Goal: Task Accomplishment & Management: Use online tool/utility

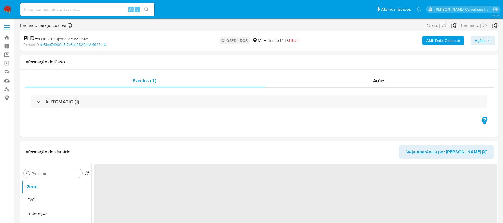
select select "10"
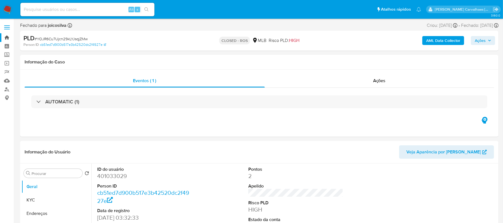
click at [8, 36] on link "Bandeja" at bounding box center [33, 37] width 66 height 9
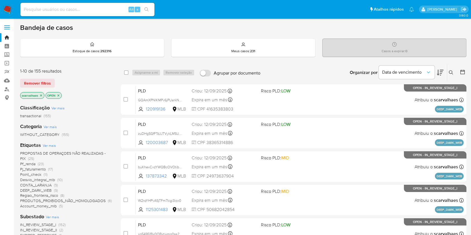
click at [40, 169] on span "Pj_faturamento" at bounding box center [33, 169] width 26 height 6
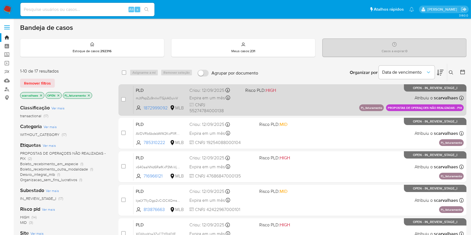
click at [304, 107] on div "PLD mJtPspZu9rxIwlTGjkA0uivV 1872999092 MLB Risco PLD: HIGH Criou: 12/09/2025 C…" at bounding box center [298, 100] width 330 height 28
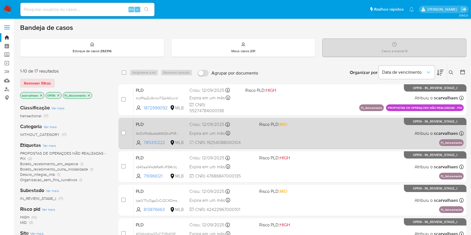
click at [310, 129] on div "PLD AVDVRb6bdsbWW2KoP1lRA4Ff 785310222 MLB Risco PLD: MID Criou: 12/09/2025 Cri…" at bounding box center [298, 133] width 330 height 28
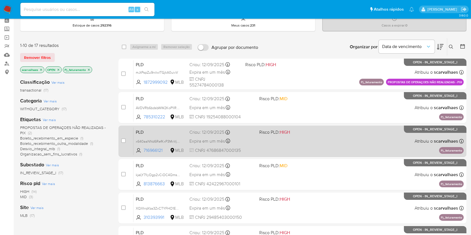
scroll to position [37, 0]
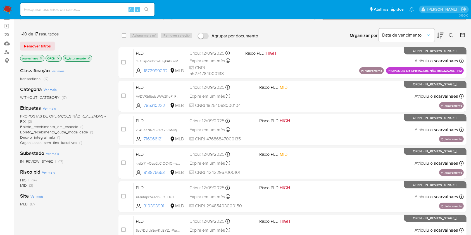
click at [89, 57] on icon "close-filter" at bounding box center [88, 58] width 3 height 3
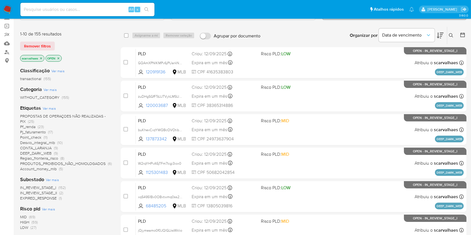
click at [44, 149] on span "CONTA_LARANJA" at bounding box center [36, 148] width 32 height 6
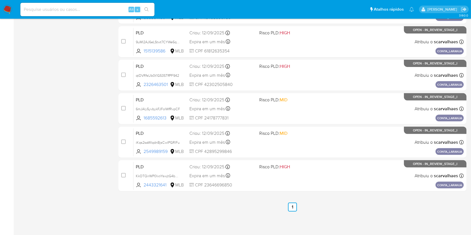
scroll to position [155, 0]
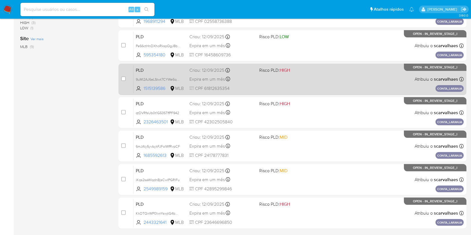
click at [296, 83] on div "PLD 9uMl2AJ6eLStwt7CYWe5qJXr 1515139586 MLB Risco PLD: HIGH Criou: 12/09/2025 C…" at bounding box center [298, 79] width 330 height 28
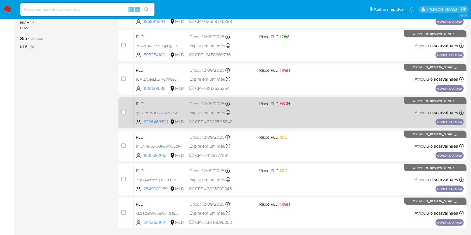
click at [270, 121] on div "PLD qtDVRfsUb0t1G53STffPF942 2326463501 MLB Risco PLD: HIGH Criou: 12/09/2025 C…" at bounding box center [298, 113] width 330 height 28
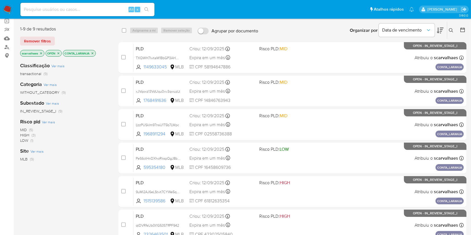
scroll to position [6, 0]
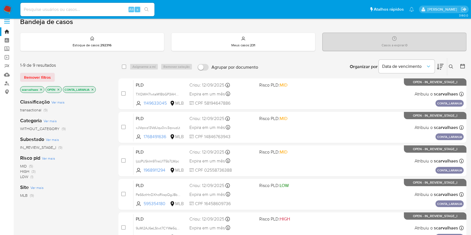
click at [92, 89] on icon "close-filter" at bounding box center [92, 89] width 3 height 3
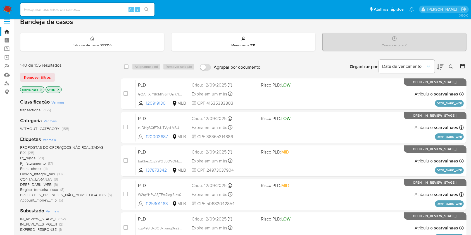
click at [88, 146] on span "PROPOSTAS DE OPERAÇOES NÃO REALIZADAS - PIX" at bounding box center [62, 150] width 85 height 11
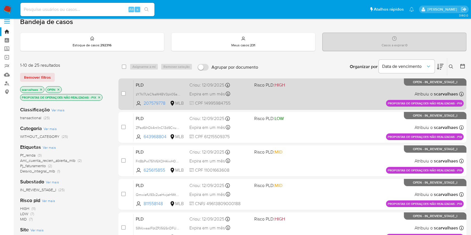
click at [270, 90] on div "PLD zY7kI7UsCfsaW4BV3pk05abN 207579778 MLB Risco PLD: HIGH Criou: 12/09/2025 Cr…" at bounding box center [298, 94] width 330 height 28
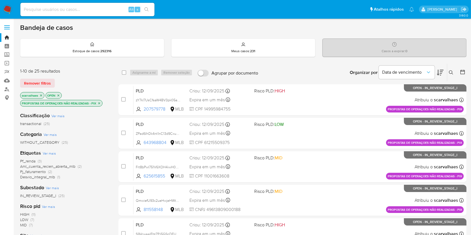
click at [98, 102] on icon "close-filter" at bounding box center [98, 103] width 3 height 3
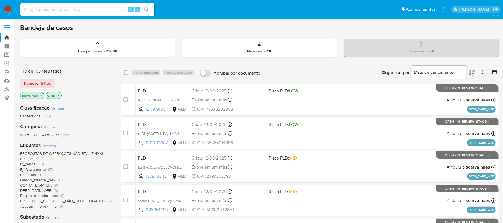
click at [78, 10] on input at bounding box center [87, 9] width 134 height 7
paste input "66KFbGGO08Adqk8revzuJjO6"
type input "66KFbGGO08Adqk8revzuJjO6"
click at [145, 9] on icon "search-icon" at bounding box center [146, 9] width 4 height 4
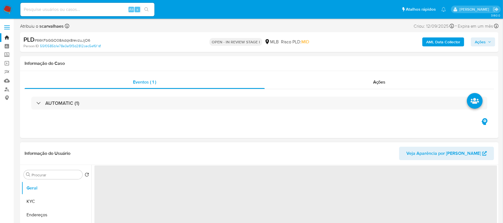
select select "10"
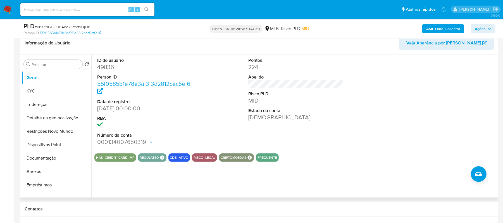
scroll to position [112, 0]
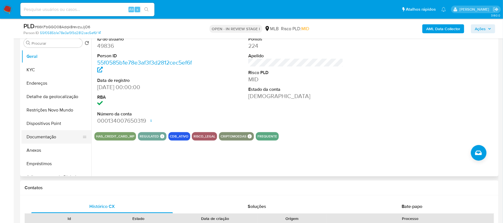
click at [25, 138] on button "Documentação" at bounding box center [53, 136] width 65 height 13
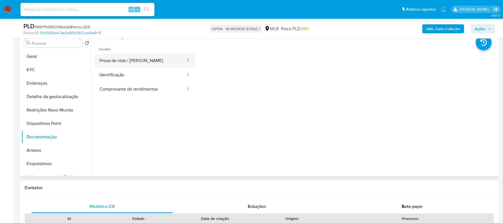
click at [134, 61] on button "Prova de vida / Selfie" at bounding box center [140, 61] width 92 height 14
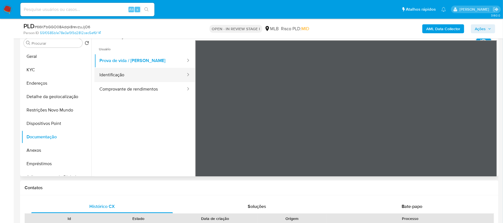
click at [147, 76] on button "Identificação" at bounding box center [140, 75] width 92 height 14
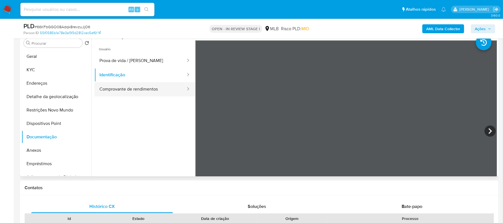
click at [153, 94] on button "Comprovante de rendimentos" at bounding box center [140, 89] width 92 height 14
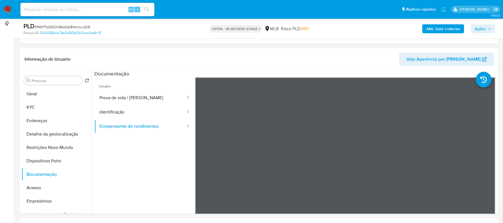
scroll to position [0, 0]
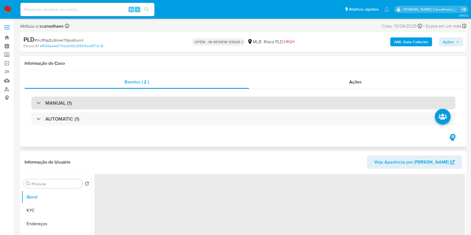
select select "10"
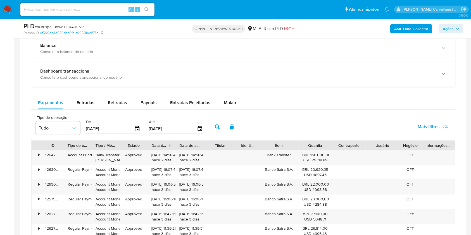
scroll to position [447, 0]
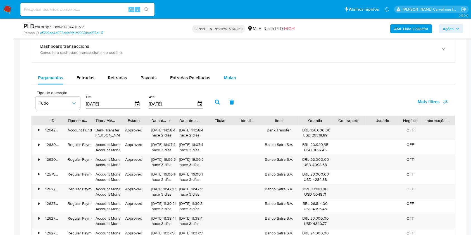
click at [227, 79] on span "Mulan" at bounding box center [230, 78] width 12 height 6
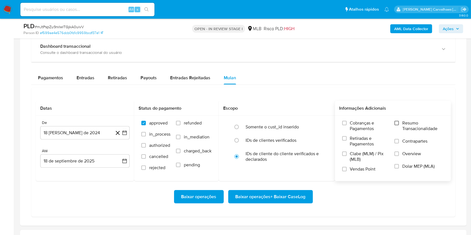
click at [398, 123] on input "Resumo Transacionalidade" at bounding box center [396, 123] width 4 height 4
click at [125, 132] on icon "button" at bounding box center [125, 133] width 6 height 6
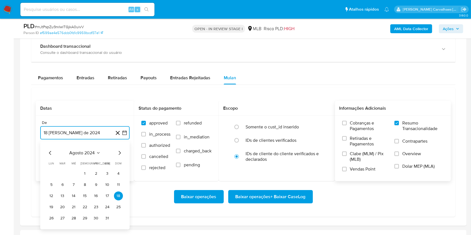
click at [119, 154] on icon "Mes siguiente" at bounding box center [119, 153] width 7 height 7
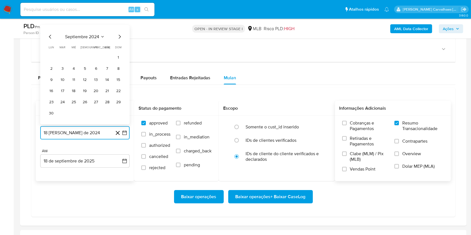
click at [119, 37] on icon "Mes siguiente" at bounding box center [119, 36] width 7 height 7
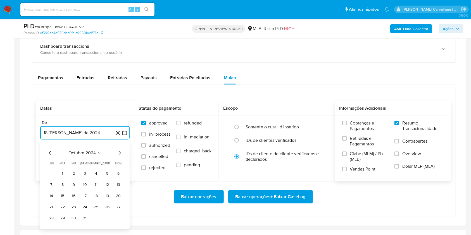
click at [121, 151] on icon "Mes siguiente" at bounding box center [119, 153] width 7 height 7
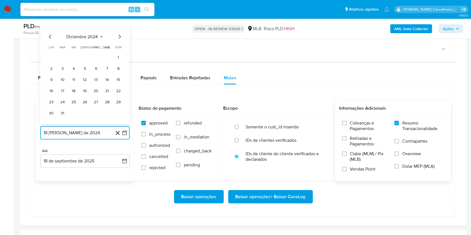
click at [121, 35] on icon "Mes siguiente" at bounding box center [119, 36] width 7 height 7
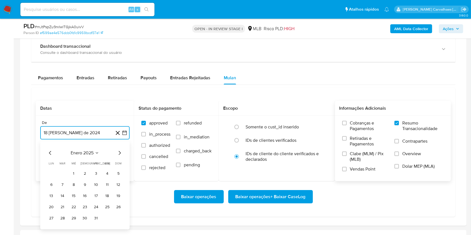
click at [120, 152] on icon "Mes siguiente" at bounding box center [120, 153] width 2 height 4
click at [119, 153] on icon "Mes siguiente" at bounding box center [119, 153] width 7 height 7
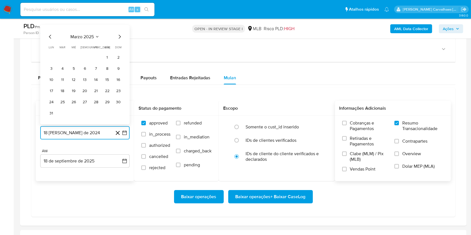
click at [119, 37] on icon "Mes siguiente" at bounding box center [119, 36] width 7 height 7
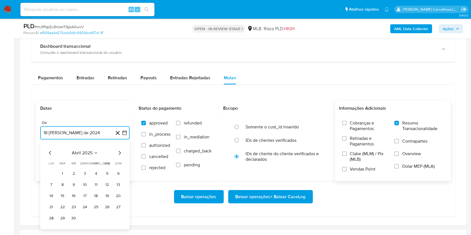
click at [121, 151] on icon "Mes siguiente" at bounding box center [119, 153] width 7 height 7
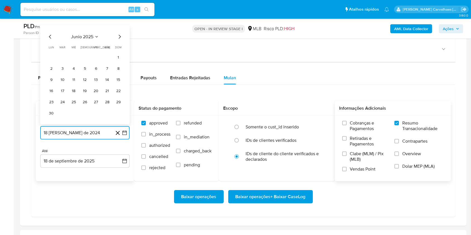
click at [117, 35] on icon "Mes siguiente" at bounding box center [119, 36] width 7 height 7
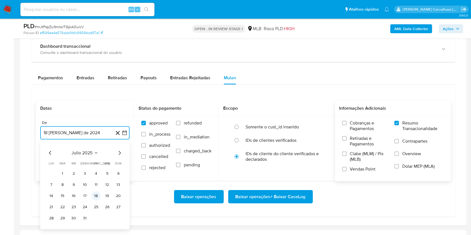
click at [96, 197] on button "18" at bounding box center [96, 196] width 9 height 9
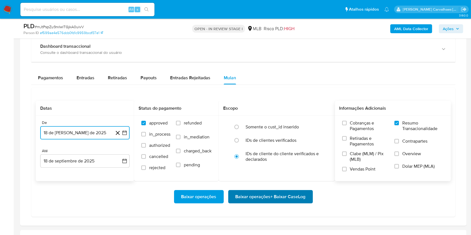
click at [259, 197] on span "Baixar operações + Baixar CaseLog" at bounding box center [270, 197] width 70 height 12
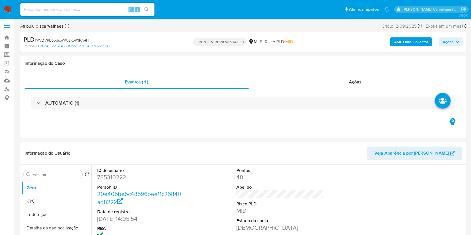
select select "10"
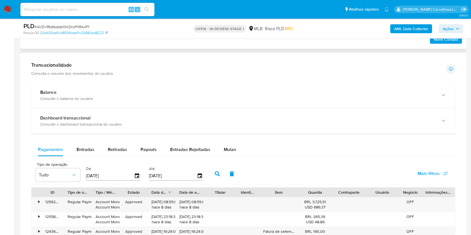
scroll to position [409, 0]
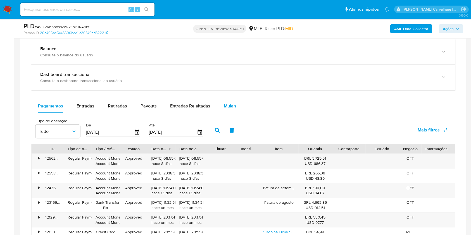
click at [226, 106] on span "Mulan" at bounding box center [230, 106] width 12 height 6
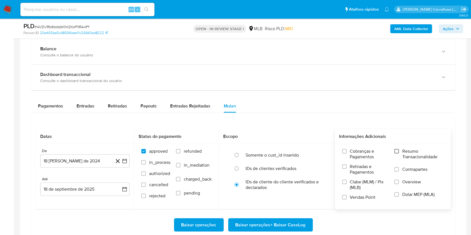
click at [397, 152] on input "Resumo Transacionalidade" at bounding box center [396, 151] width 4 height 4
click at [125, 161] on icon "button" at bounding box center [125, 161] width 6 height 6
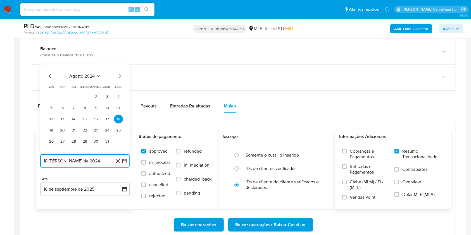
click at [119, 77] on icon "Mes siguiente" at bounding box center [120, 76] width 2 height 4
click at [118, 65] on icon "Mes siguiente" at bounding box center [119, 65] width 7 height 7
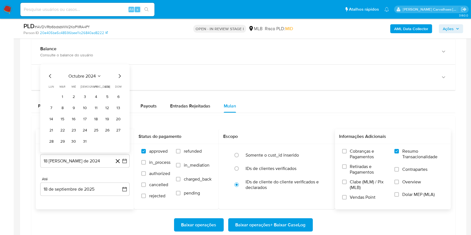
click at [119, 74] on icon "Mes siguiente" at bounding box center [119, 76] width 7 height 7
click at [119, 64] on icon "Mes siguiente" at bounding box center [119, 65] width 7 height 7
click at [119, 74] on icon "Mes siguiente" at bounding box center [120, 76] width 2 height 4
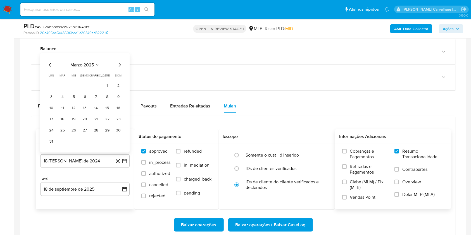
click at [120, 64] on icon "Mes siguiente" at bounding box center [120, 65] width 2 height 4
click at [120, 75] on icon "Mes siguiente" at bounding box center [120, 76] width 2 height 4
click at [118, 65] on icon "Mes siguiente" at bounding box center [119, 65] width 7 height 7
click at [97, 119] on button "18" at bounding box center [96, 119] width 9 height 9
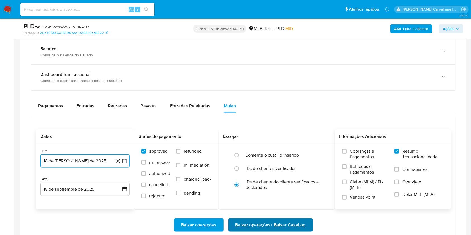
click at [265, 227] on span "Baixar operações + Baixar CaseLog" at bounding box center [270, 225] width 70 height 12
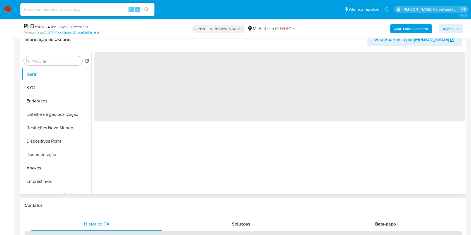
scroll to position [112, 0]
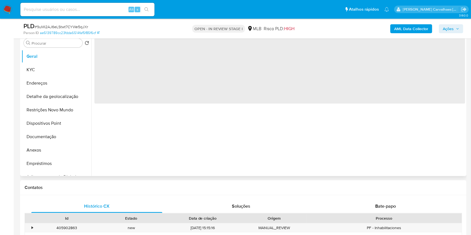
select select "10"
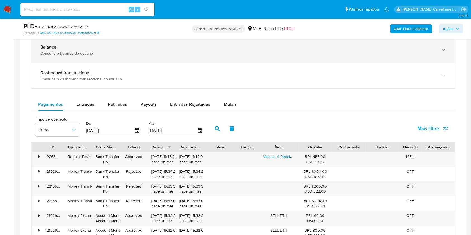
scroll to position [447, 0]
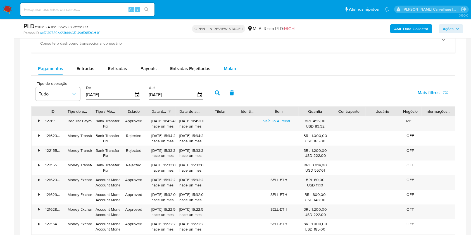
click at [233, 68] on span "Mulan" at bounding box center [230, 68] width 12 height 6
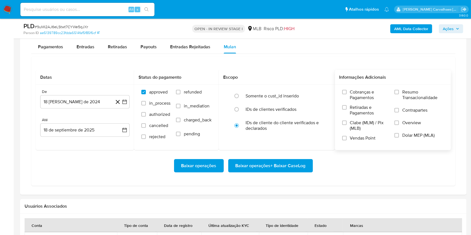
scroll to position [484, 0]
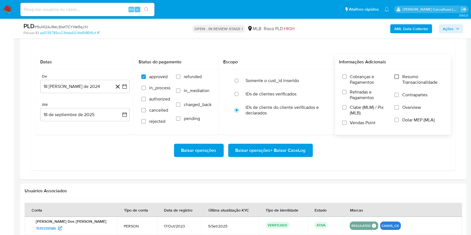
click at [397, 77] on input "Resumo Transacionalidade" at bounding box center [396, 77] width 4 height 4
click at [125, 87] on icon "button" at bounding box center [125, 87] width 6 height 6
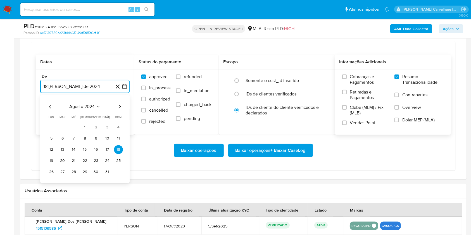
click at [119, 107] on icon "Mes siguiente" at bounding box center [120, 107] width 2 height 4
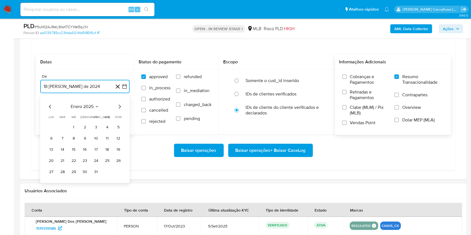
click at [119, 107] on icon "Mes siguiente" at bounding box center [120, 107] width 2 height 4
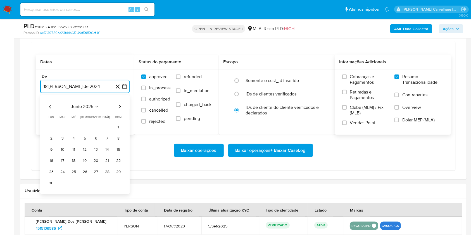
click at [119, 107] on icon "Mes siguiente" at bounding box center [120, 107] width 2 height 4
click at [95, 149] on button "18" at bounding box center [96, 149] width 9 height 9
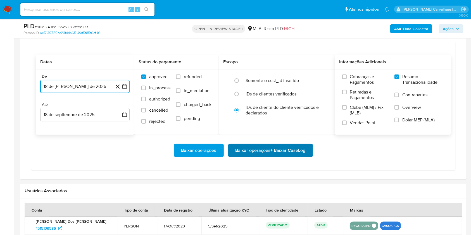
click at [265, 152] on span "Baixar operações + Baixar CaseLog" at bounding box center [270, 150] width 70 height 12
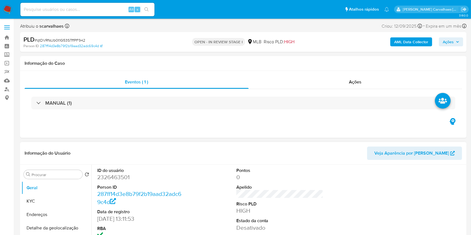
select select "10"
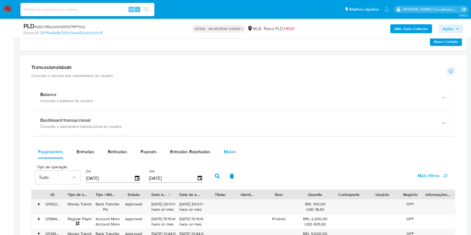
click at [229, 151] on span "Mulan" at bounding box center [230, 152] width 12 height 6
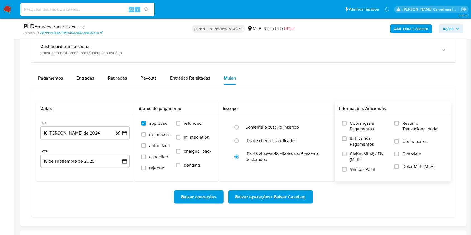
scroll to position [409, 0]
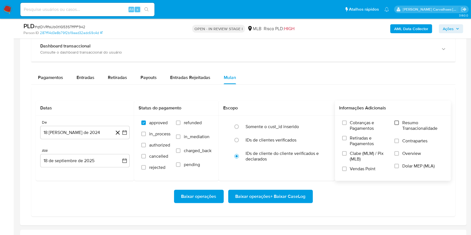
click at [397, 122] on input "Resumo Transacionalidade" at bounding box center [396, 123] width 4 height 4
click at [124, 134] on icon "button" at bounding box center [124, 133] width 4 height 4
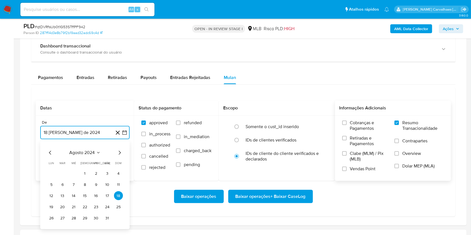
click at [119, 152] on icon "Mes siguiente" at bounding box center [119, 153] width 7 height 7
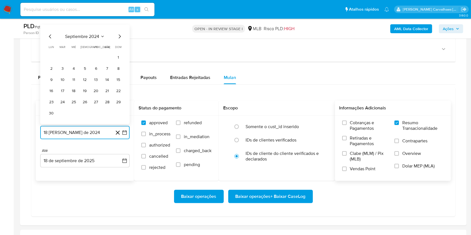
click at [120, 39] on icon "Mes siguiente" at bounding box center [119, 36] width 7 height 7
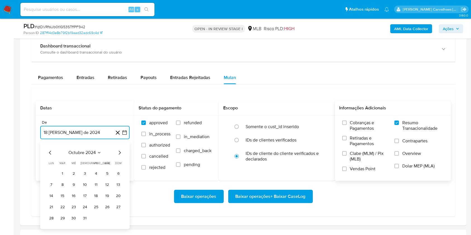
click at [119, 151] on icon "Mes siguiente" at bounding box center [119, 153] width 7 height 7
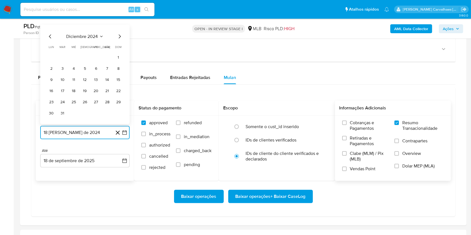
click at [121, 36] on icon "Mes siguiente" at bounding box center [119, 36] width 7 height 7
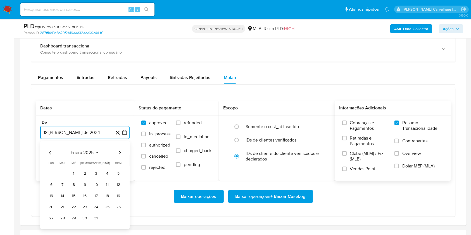
click at [119, 153] on icon "Mes siguiente" at bounding box center [119, 153] width 7 height 7
click at [120, 152] on icon "Mes siguiente" at bounding box center [120, 153] width 2 height 4
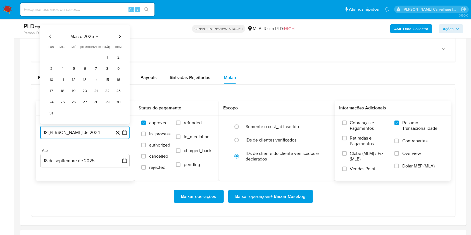
click at [121, 37] on icon "Mes siguiente" at bounding box center [119, 36] width 7 height 7
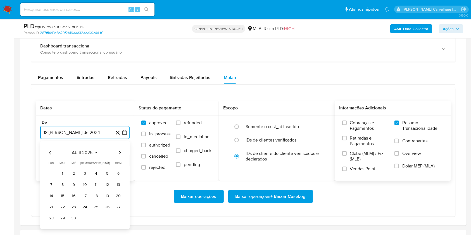
click at [120, 154] on icon "Mes siguiente" at bounding box center [119, 153] width 7 height 7
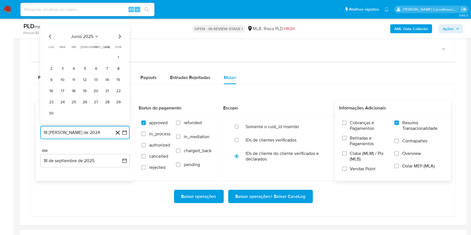
click at [119, 37] on icon "Mes siguiente" at bounding box center [119, 36] width 7 height 7
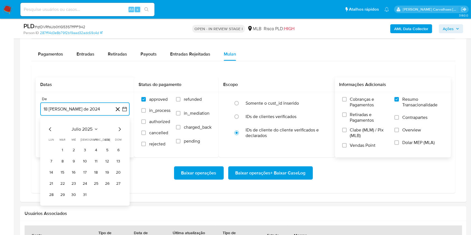
scroll to position [447, 0]
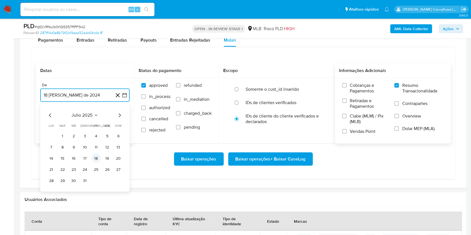
click at [97, 159] on button "18" at bounding box center [96, 158] width 9 height 9
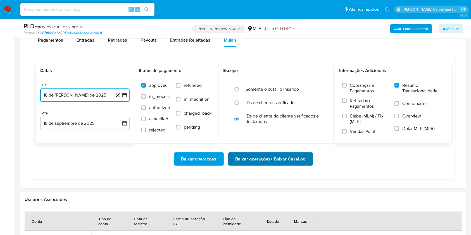
click at [273, 162] on span "Baixar operações + Baixar CaseLog" at bounding box center [270, 159] width 70 height 12
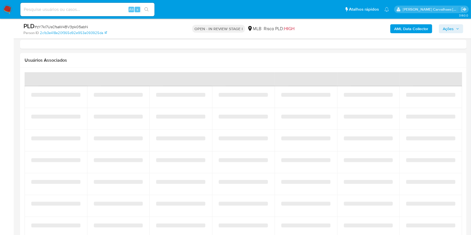
select select "10"
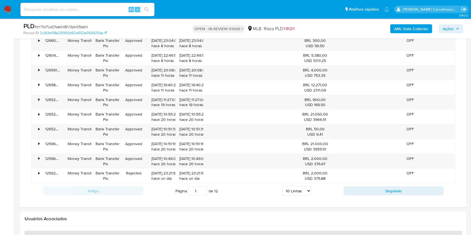
scroll to position [429, 0]
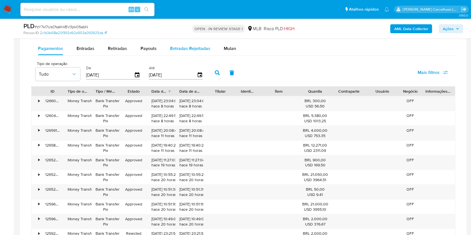
click at [186, 49] on span "Entradas Rejeitadas" at bounding box center [190, 48] width 40 height 6
select select "10"
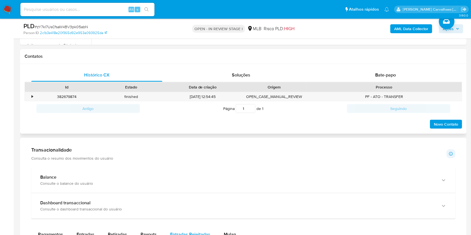
scroll to position [355, 0]
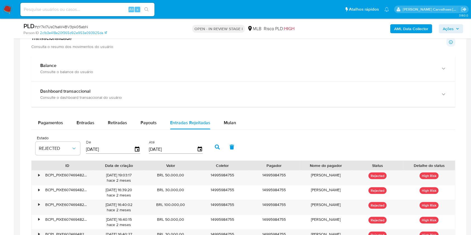
drag, startPoint x: 222, startPoint y: 123, endPoint x: 240, endPoint y: 131, distance: 19.6
click at [224, 123] on span "Mulan" at bounding box center [230, 122] width 12 height 6
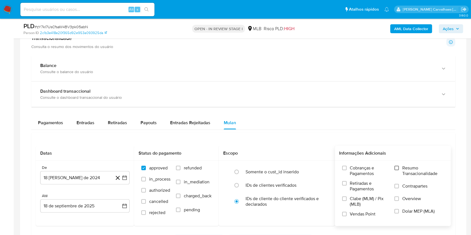
click at [395, 168] on div "Cobranças e Pagamentos Retiradas e Pagamentos Clabe (MLM) / Pix (MLB) Vendas Po…" at bounding box center [392, 193] width 107 height 56
click at [396, 169] on input "Resumo Transacionalidade" at bounding box center [396, 168] width 4 height 4
click at [121, 177] on button "18 de agosto de 2024" at bounding box center [84, 177] width 89 height 13
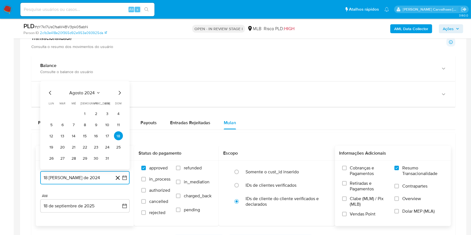
click at [118, 93] on icon "Mes siguiente" at bounding box center [119, 93] width 7 height 7
click at [116, 82] on icon "Mes siguiente" at bounding box center [119, 81] width 7 height 7
click at [117, 93] on icon "Mes siguiente" at bounding box center [119, 93] width 7 height 7
click at [118, 93] on icon "Mes siguiente" at bounding box center [119, 93] width 7 height 7
click at [119, 82] on icon "Mes siguiente" at bounding box center [119, 81] width 7 height 7
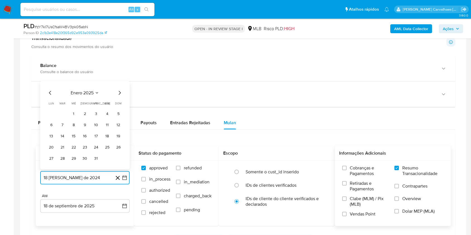
click at [119, 94] on icon "Mes siguiente" at bounding box center [119, 93] width 7 height 7
click at [119, 81] on icon "Mes siguiente" at bounding box center [119, 81] width 7 height 7
click at [120, 91] on icon "Mes siguiente" at bounding box center [119, 93] width 7 height 7
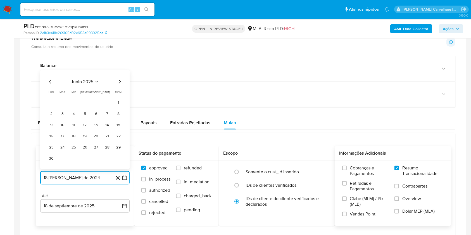
click at [120, 82] on icon "Mes siguiente" at bounding box center [120, 82] width 2 height 4
click at [97, 134] on button "18" at bounding box center [96, 135] width 9 height 9
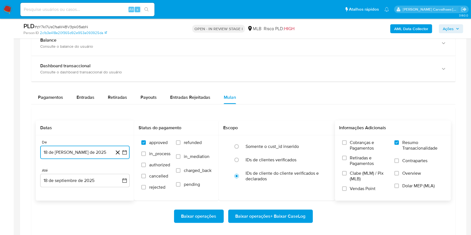
scroll to position [392, 0]
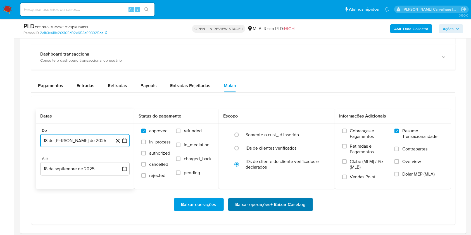
click at [289, 204] on span "Baixar operações + Baixar CaseLog" at bounding box center [270, 204] width 70 height 12
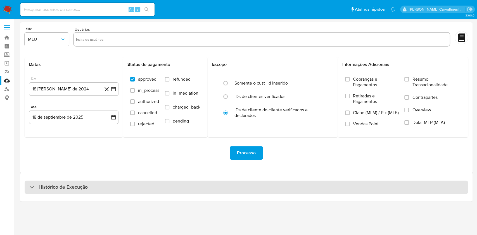
click at [37, 185] on div "Histórico de Execução" at bounding box center [59, 187] width 58 height 7
select select "10"
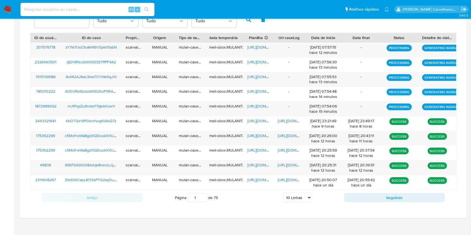
scroll to position [201, 0]
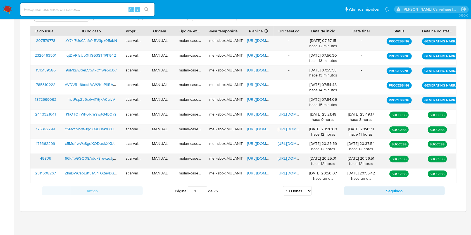
click at [286, 157] on span "[URL][DOMAIN_NAME]" at bounding box center [296, 158] width 39 height 6
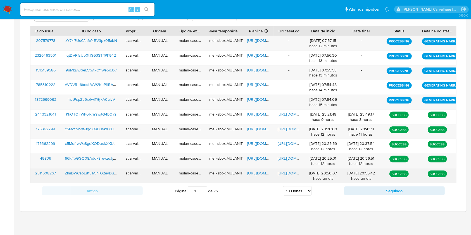
click at [250, 174] on span "[URL][DOMAIN_NAME]" at bounding box center [266, 173] width 39 height 6
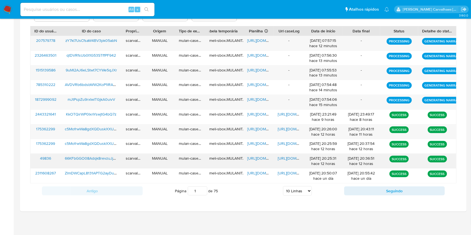
click at [257, 157] on span "[URL][DOMAIN_NAME]" at bounding box center [266, 158] width 39 height 6
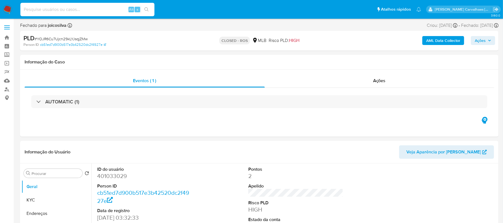
select select "10"
paste input "66KFbGGO08Adqk8revzuJjO6"
type input "66KFbGGO08Adqk8revzuJjO6"
click at [150, 12] on button "search-icon" at bounding box center [146, 10] width 11 height 8
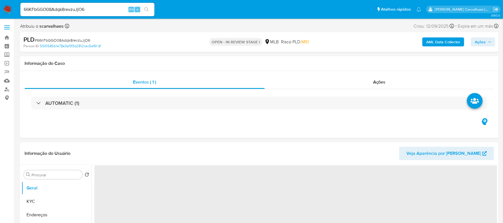
select select "10"
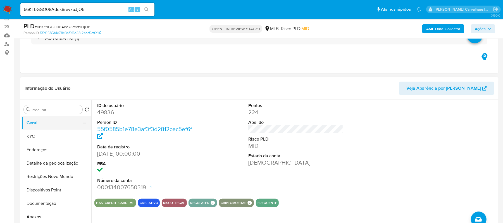
scroll to position [37, 0]
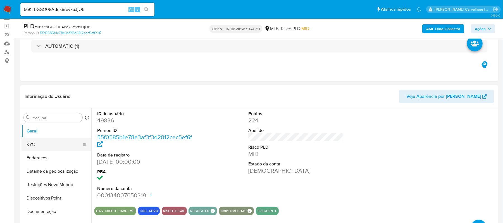
click at [39, 143] on button "KYC" at bounding box center [53, 144] width 65 height 13
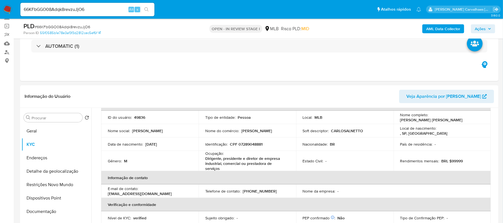
scroll to position [74, 0]
